Goal: Information Seeking & Learning: Learn about a topic

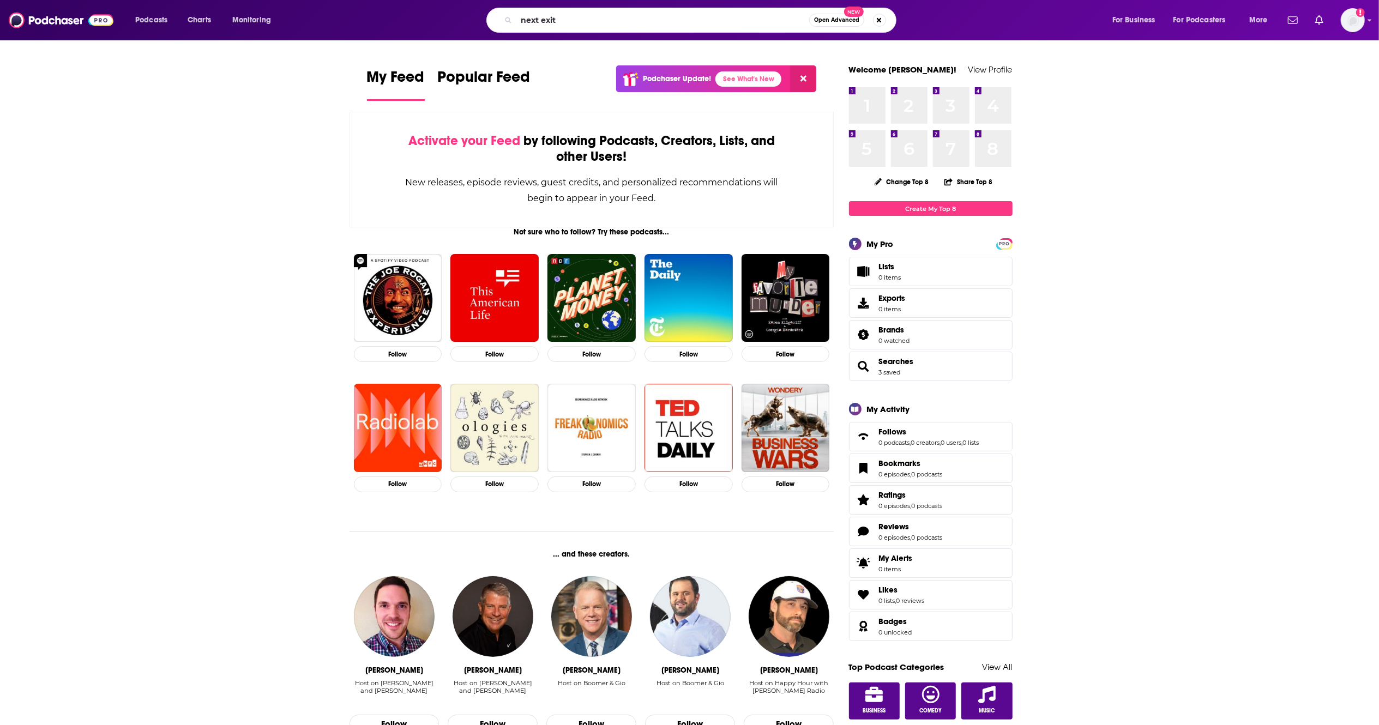
type input "next exit"
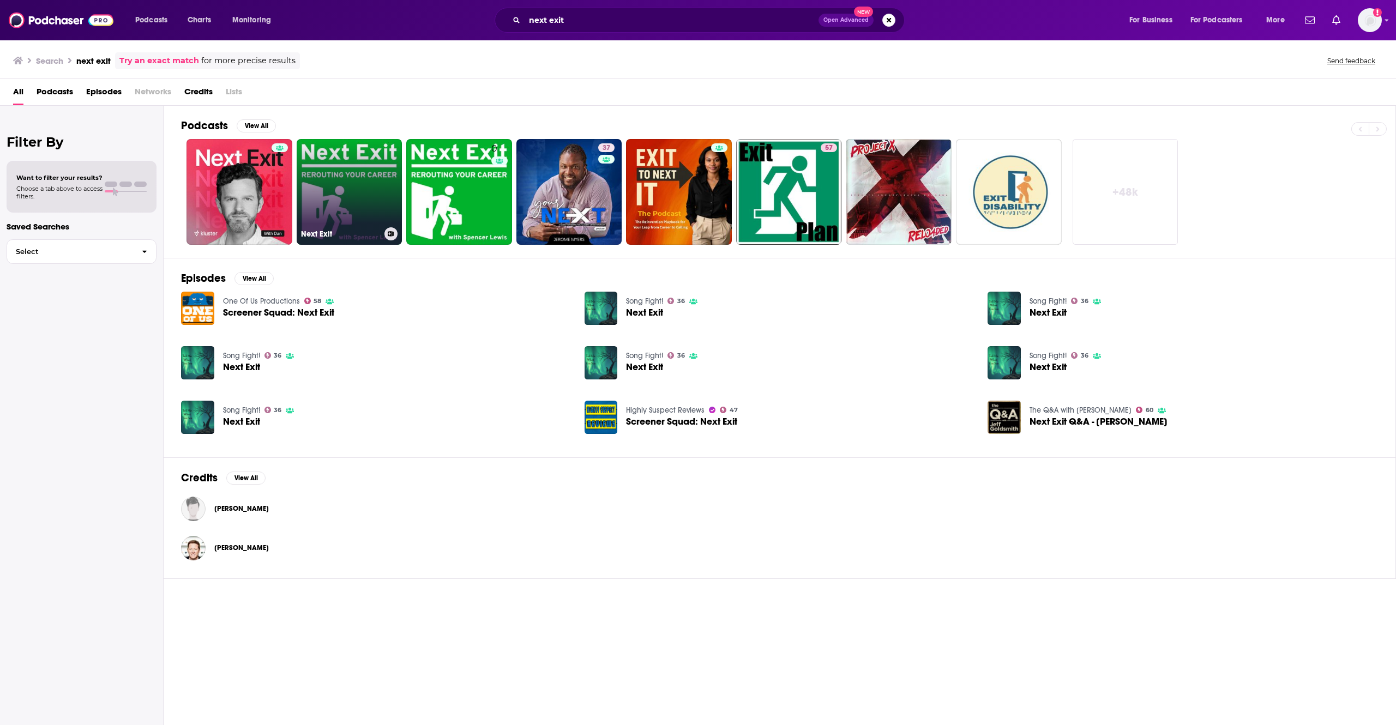
click at [297, 220] on link "Next Exit" at bounding box center [350, 192] width 106 height 106
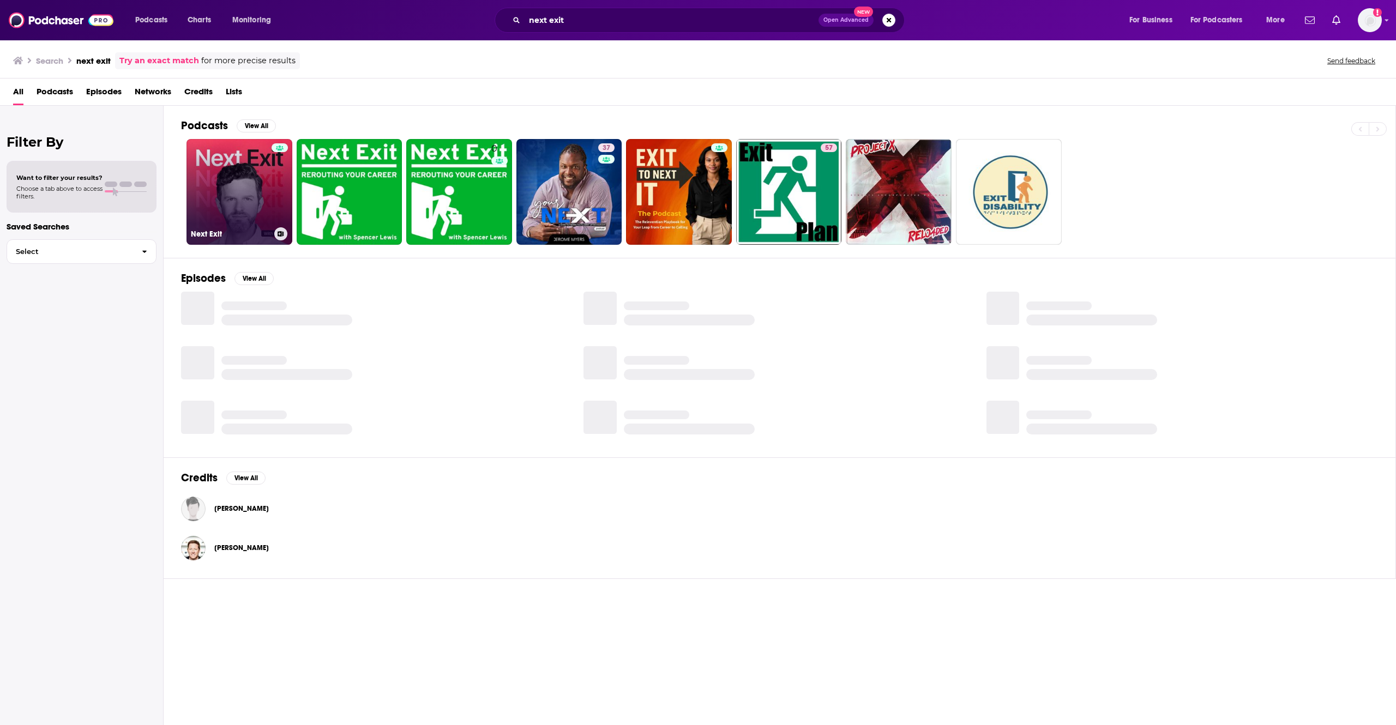
click at [256, 194] on link "Next Exit" at bounding box center [240, 192] width 106 height 106
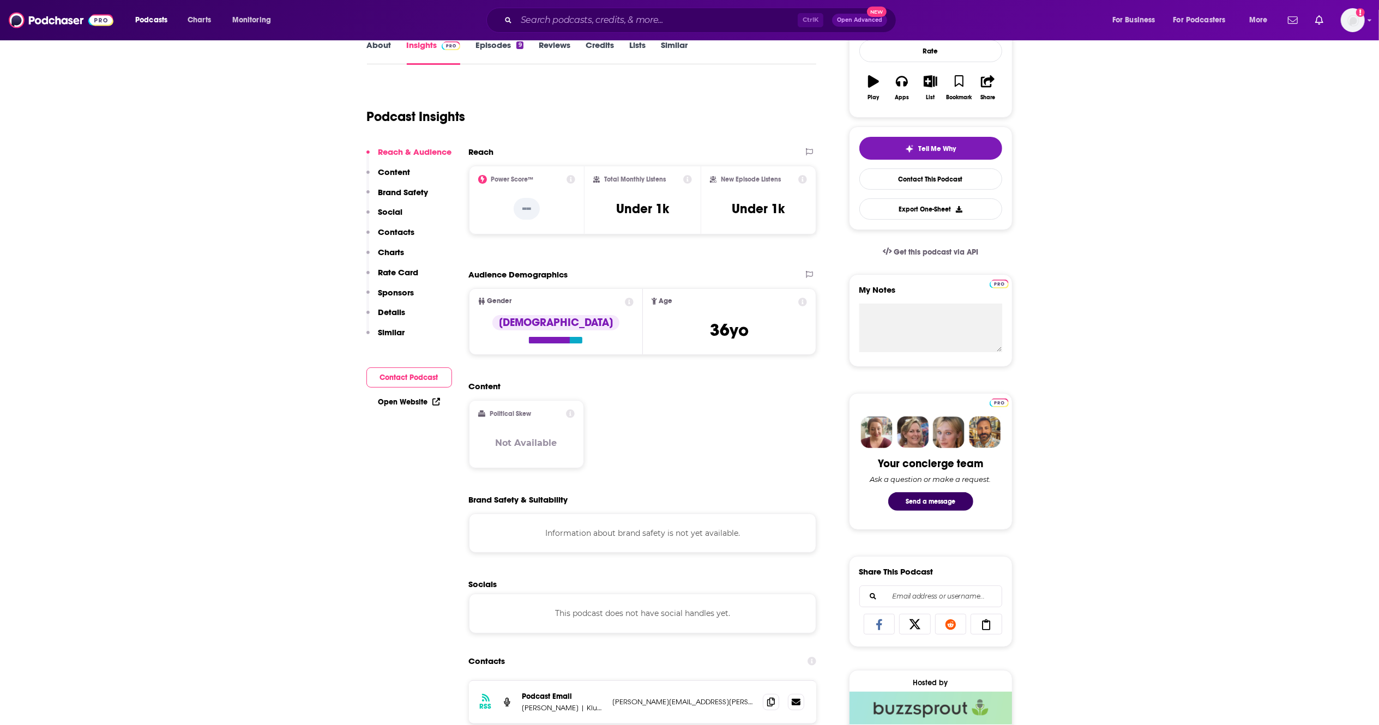
scroll to position [172, 0]
